Goal: Check status: Check status

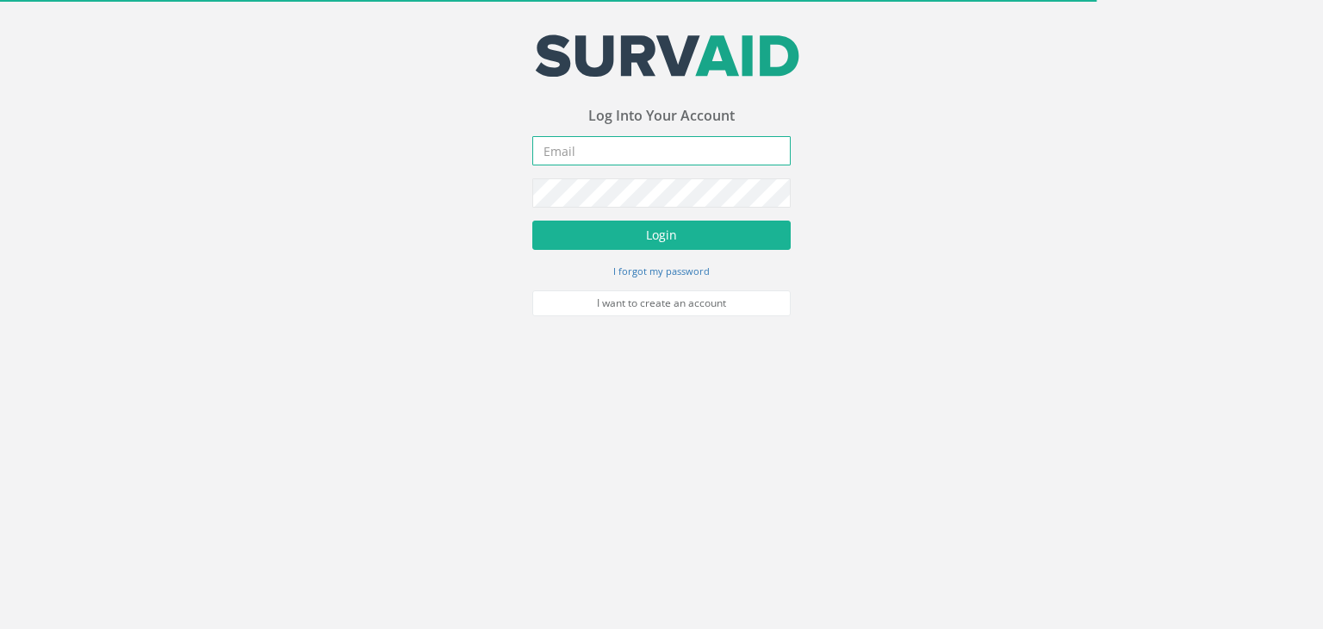
click at [608, 153] on input "email" at bounding box center [661, 150] width 258 height 29
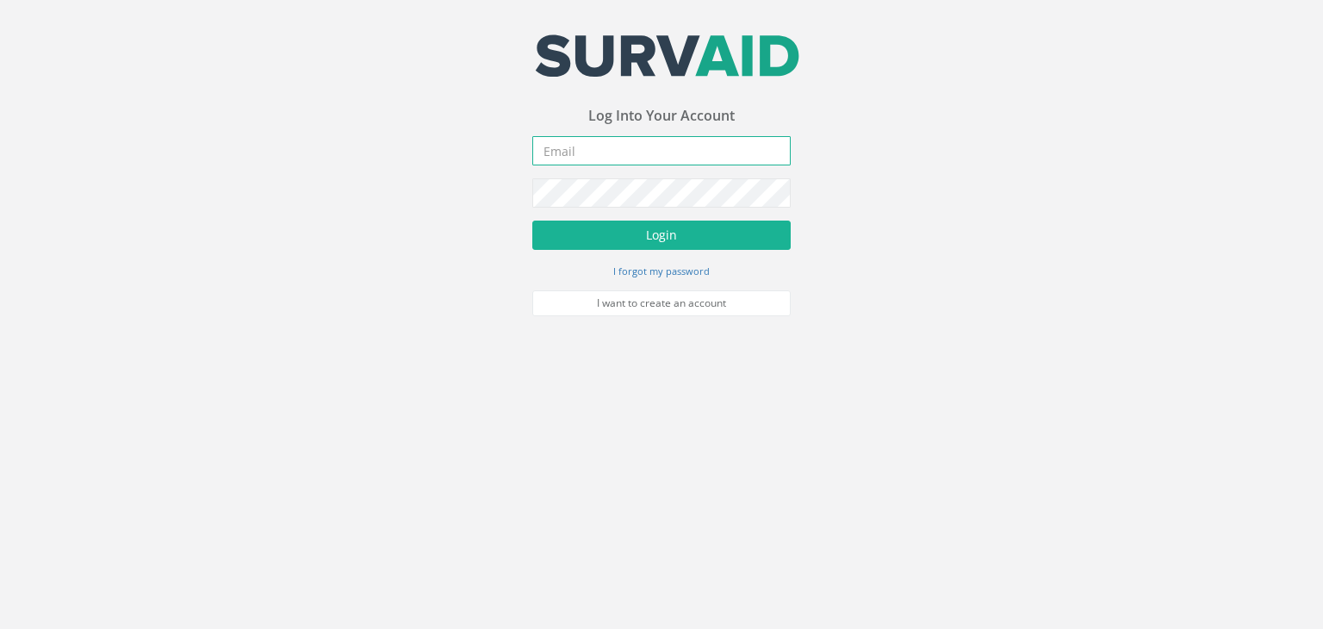
type input "[EMAIL_ADDRESS][PERSON_NAME][DOMAIN_NAME]"
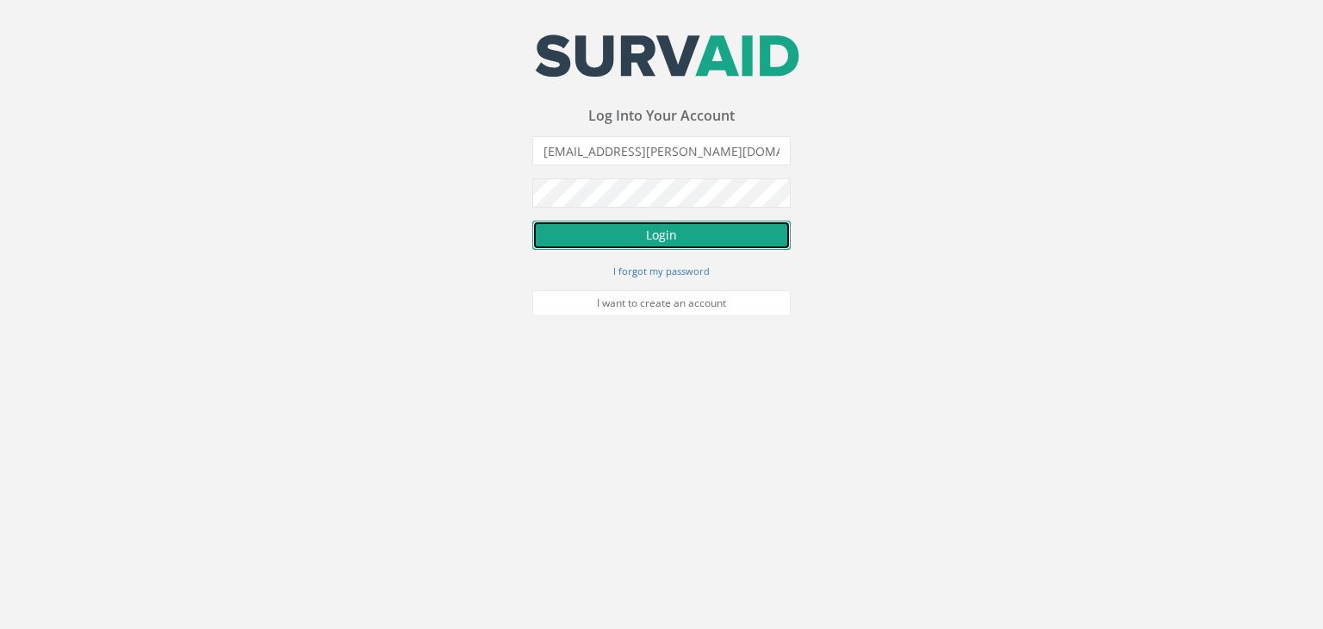
click at [672, 224] on button "Login" at bounding box center [661, 235] width 258 height 29
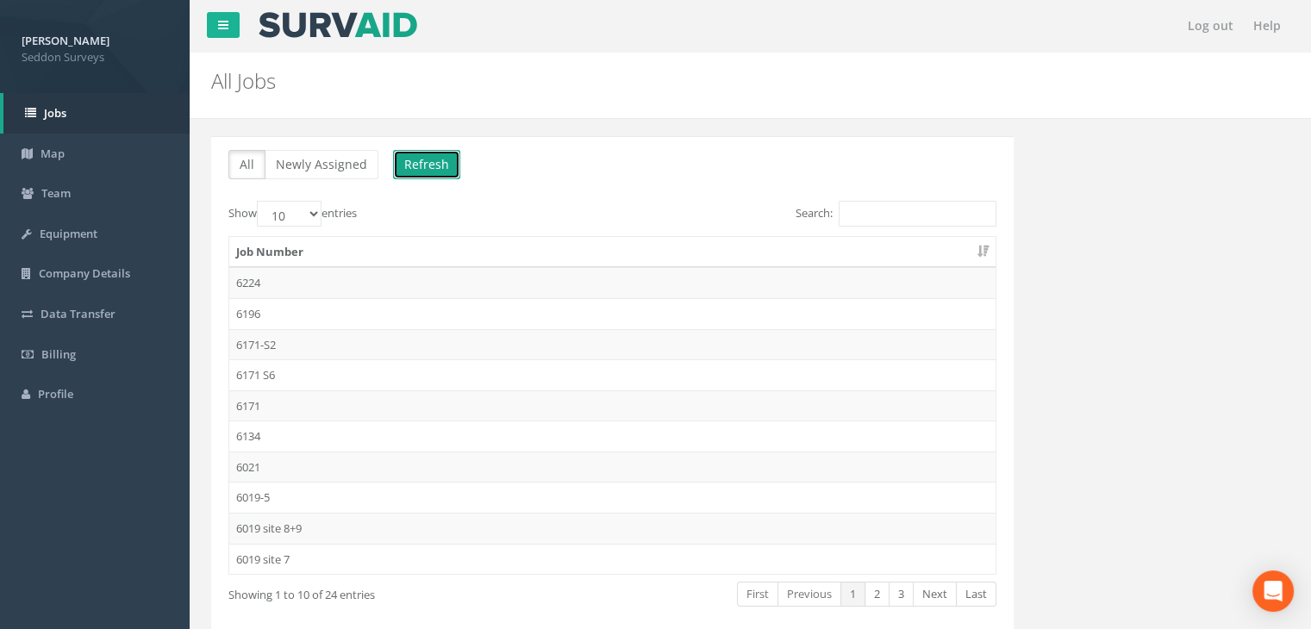
click at [434, 156] on button "Refresh" at bounding box center [426, 164] width 67 height 29
click at [252, 405] on td "6171" at bounding box center [612, 405] width 766 height 31
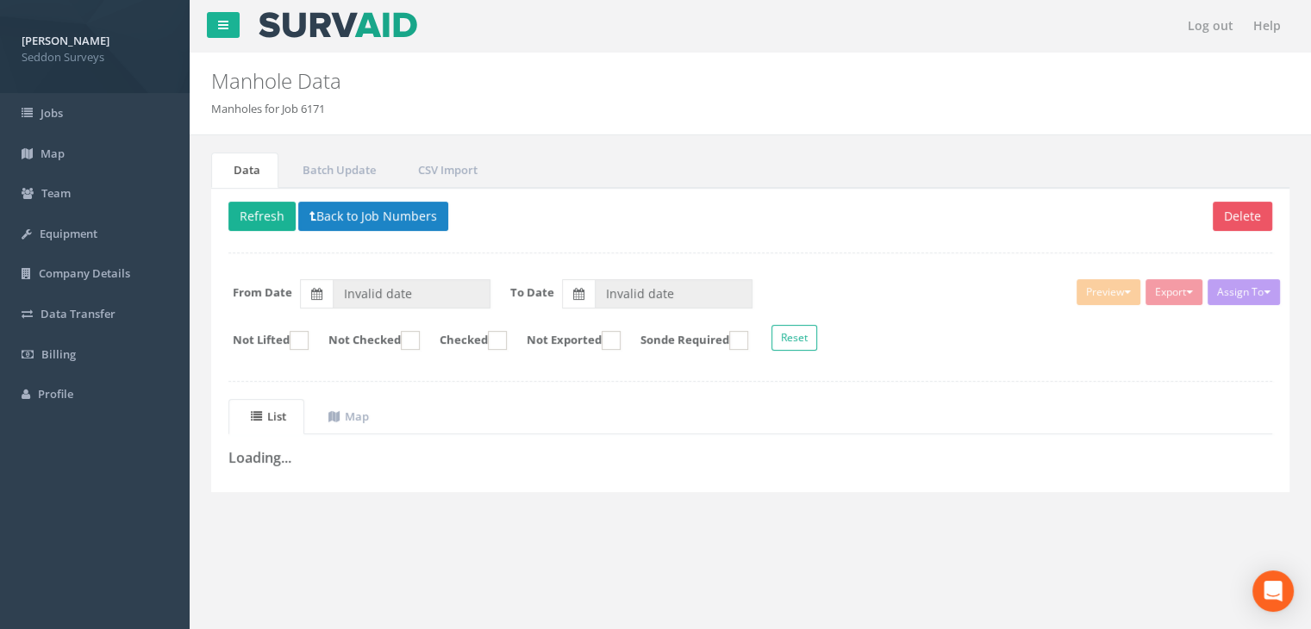
type input "[DATE]"
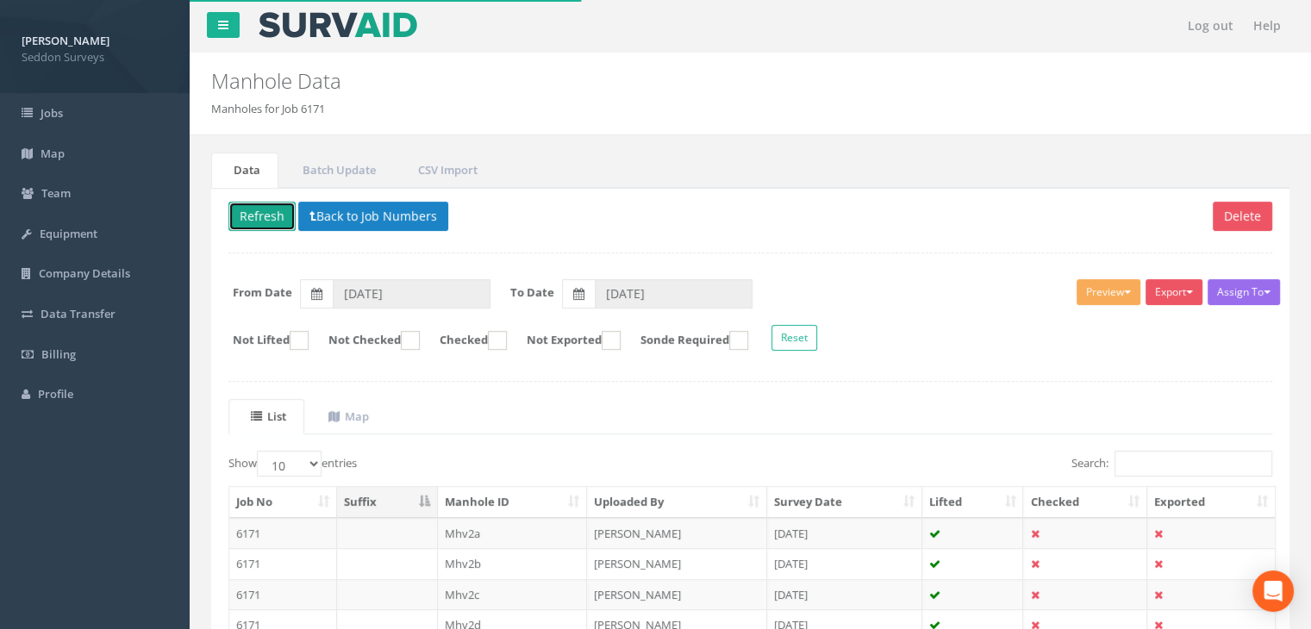
click at [262, 210] on button "Refresh" at bounding box center [261, 216] width 67 height 29
click at [262, 210] on button "Loading" at bounding box center [268, 216] width 80 height 29
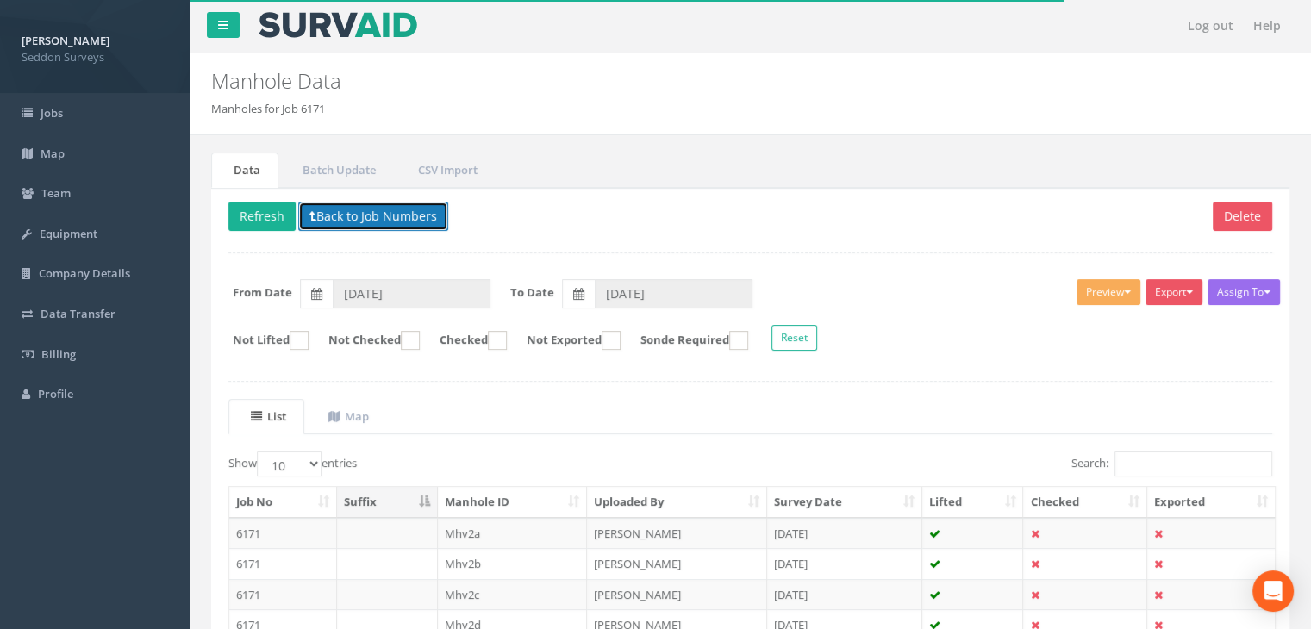
click at [376, 218] on button "Back to Job Numbers" at bounding box center [373, 216] width 150 height 29
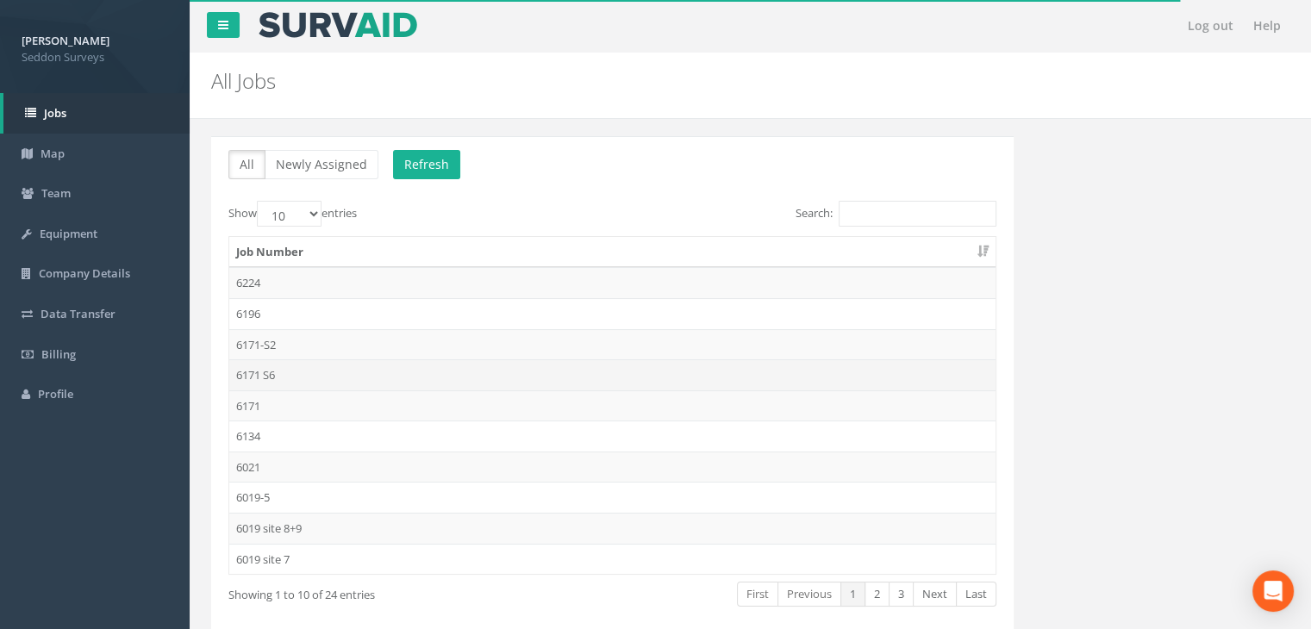
click at [268, 373] on td "6171 S6" at bounding box center [612, 374] width 766 height 31
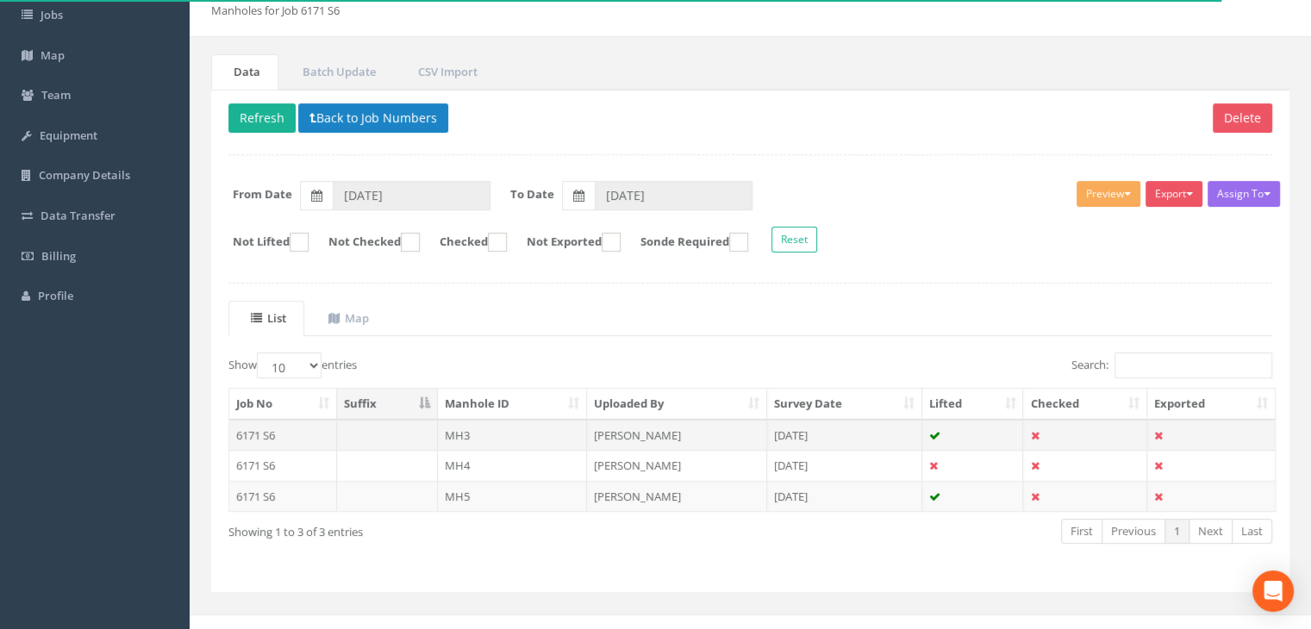
scroll to position [114, 0]
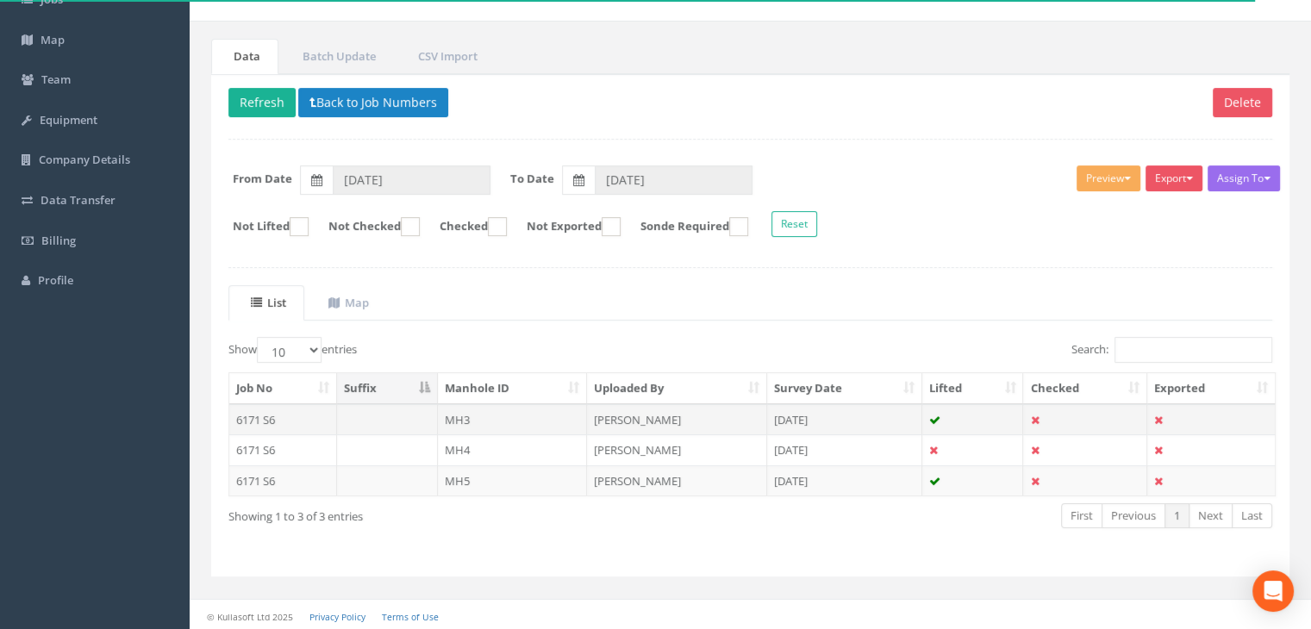
click at [472, 416] on td "MH3" at bounding box center [513, 419] width 150 height 31
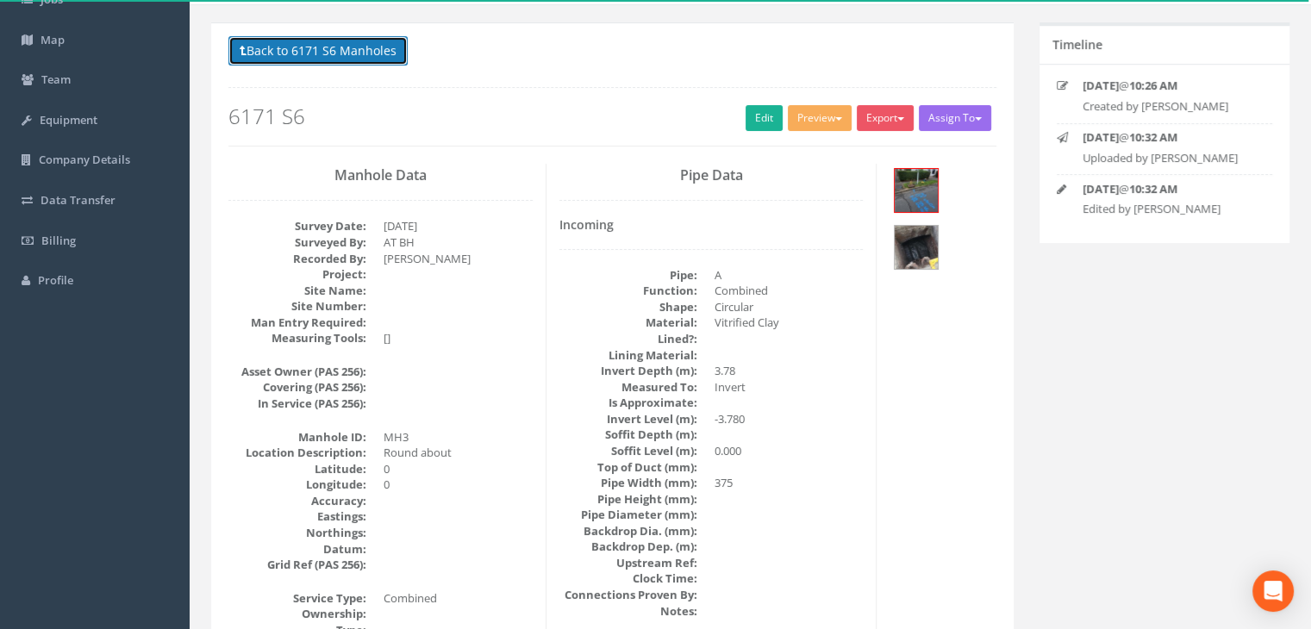
click at [328, 46] on button "Back to 6171 S6 Manholes" at bounding box center [317, 50] width 179 height 29
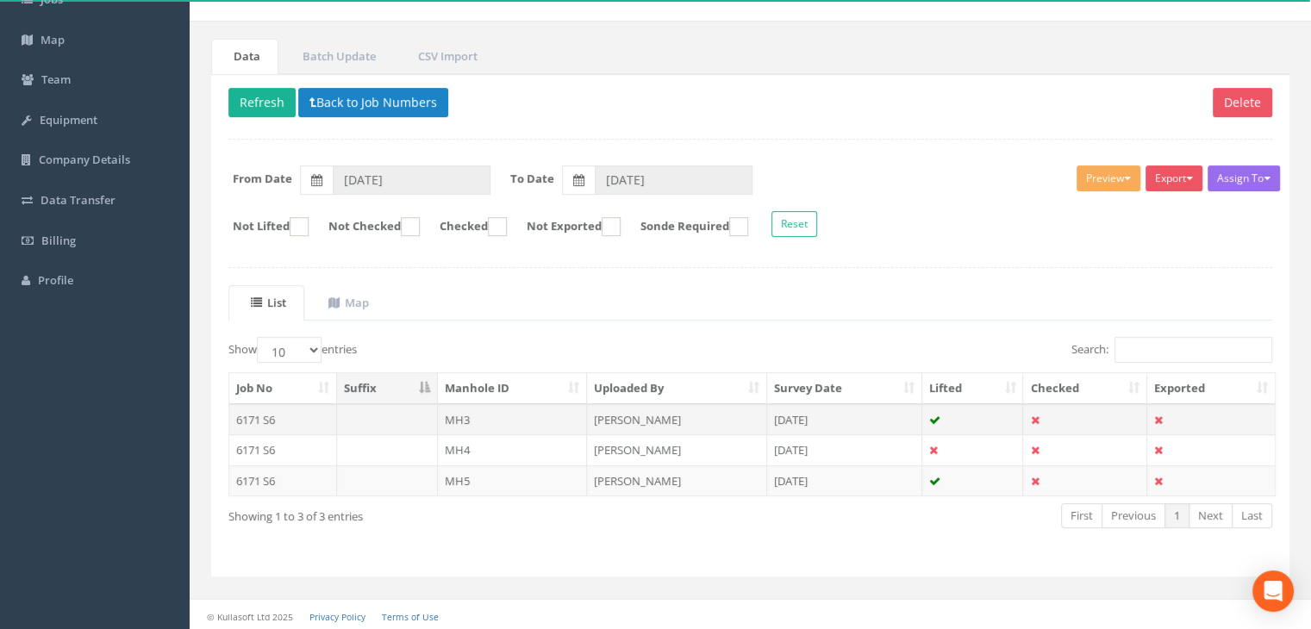
click at [470, 420] on td "MH3" at bounding box center [513, 419] width 150 height 31
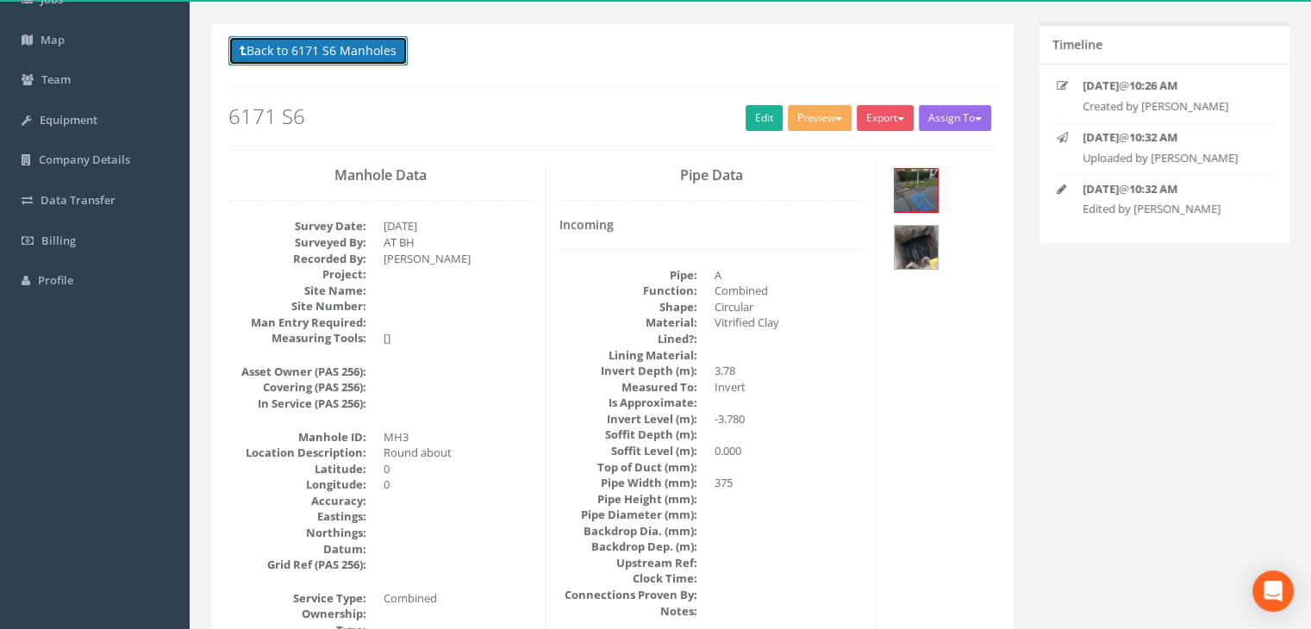
click at [314, 57] on button "Back to 6171 S6 Manholes" at bounding box center [317, 50] width 179 height 29
